Goal: Find contact information: Find contact information

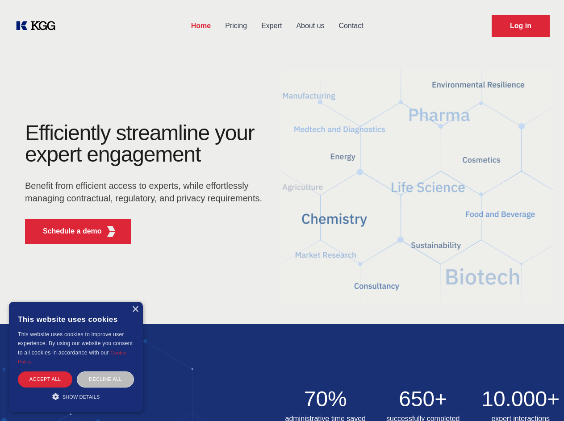
click at [282, 210] on div "Efficiently streamline your expert engagement Benefit from efficient access to …" at bounding box center [146, 186] width 271 height 129
click at [67, 231] on p "Schedule a demo" at bounding box center [72, 231] width 59 height 11
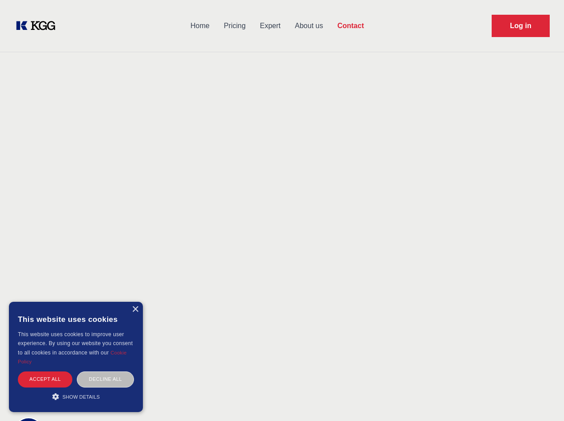
click at [135, 309] on div "× This website uses cookies This website uses cookies to improve user experienc…" at bounding box center [76, 357] width 134 height 110
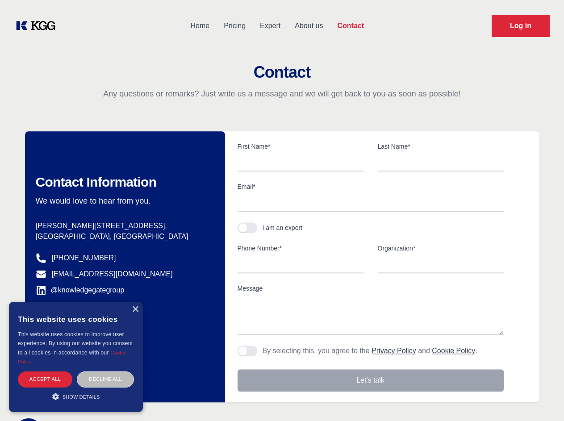
click at [45, 379] on div "Accept all" at bounding box center [45, 379] width 54 height 16
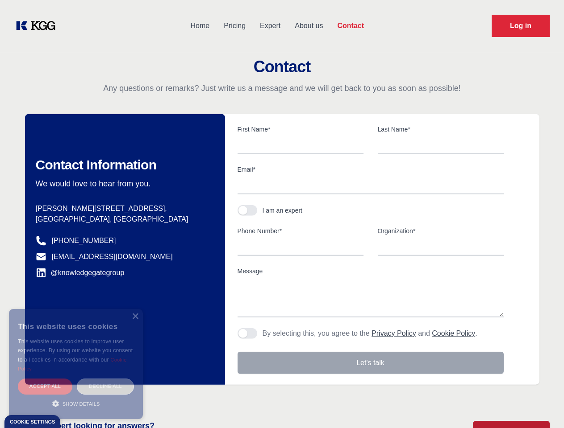
click at [105, 379] on div "Decline all" at bounding box center [105, 387] width 57 height 16
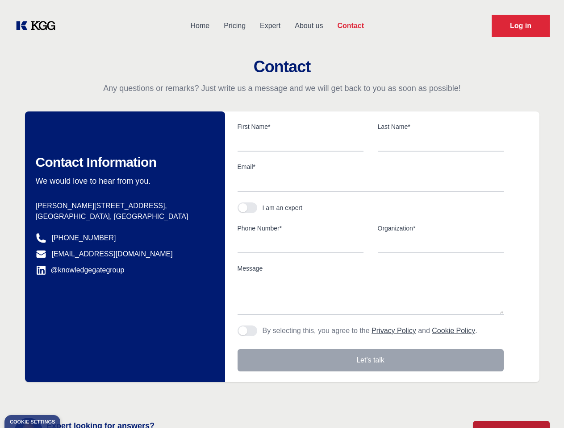
click at [76, 396] on main "Contact Any questions or remarks? Just write us a message and we will get back …" at bounding box center [282, 232] width 564 height 464
